Goal: Transaction & Acquisition: Purchase product/service

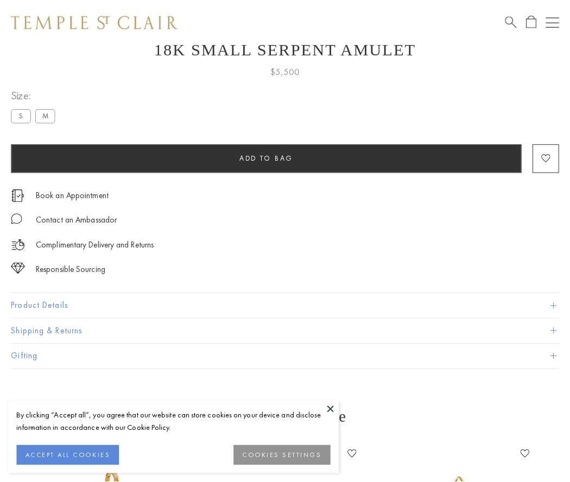
scroll to position [43, 0]
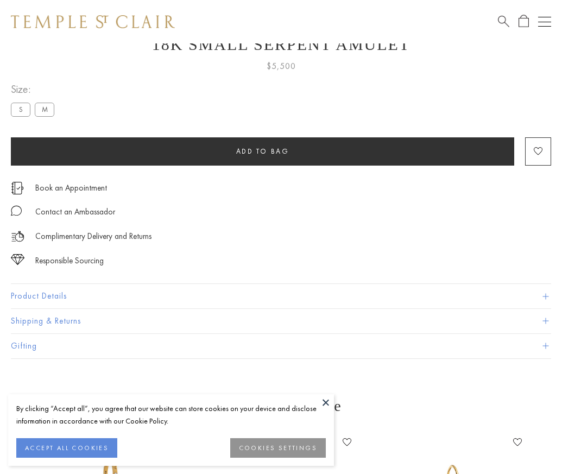
click at [262, 151] on span "Add to bag" at bounding box center [262, 150] width 53 height 9
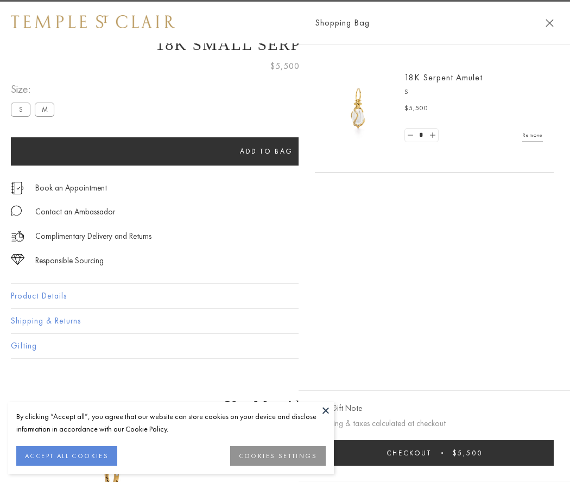
click at [532, 452] on button "Checkout $5,500" at bounding box center [434, 452] width 239 height 25
